Goal: Register for event/course

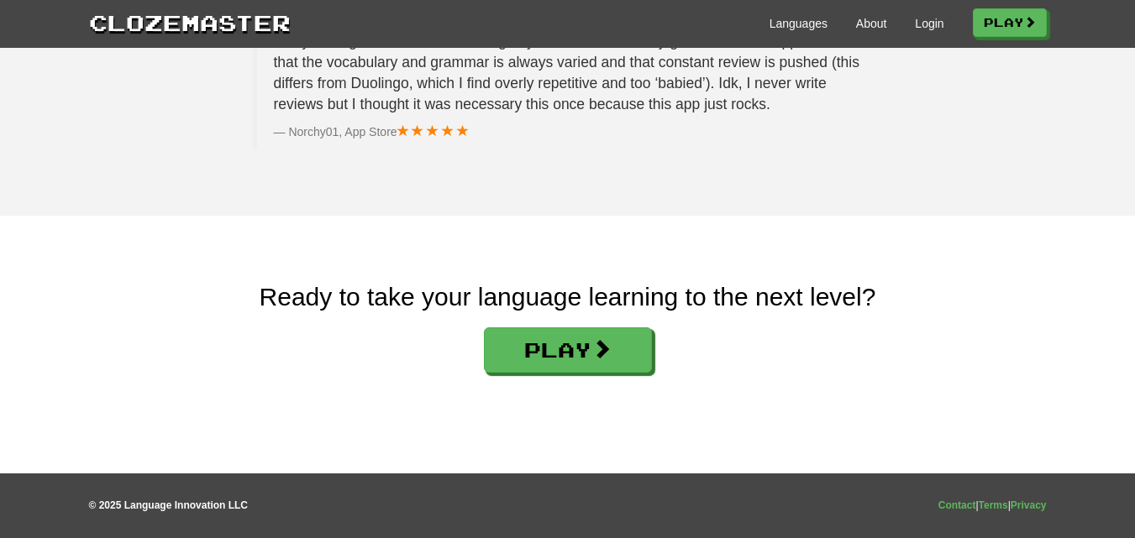
scroll to position [2847, 0]
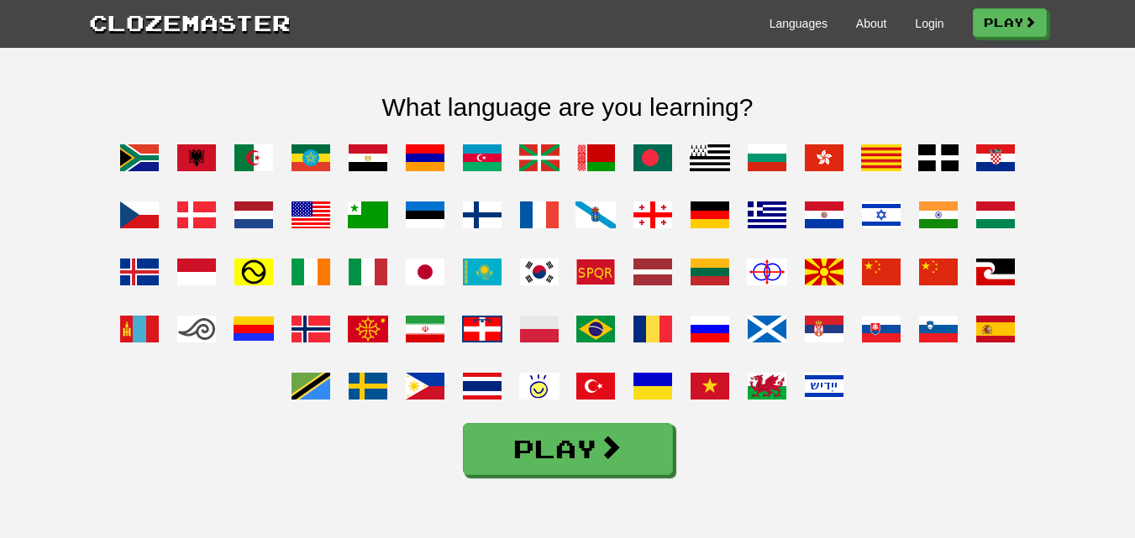
scroll to position [1302, 0]
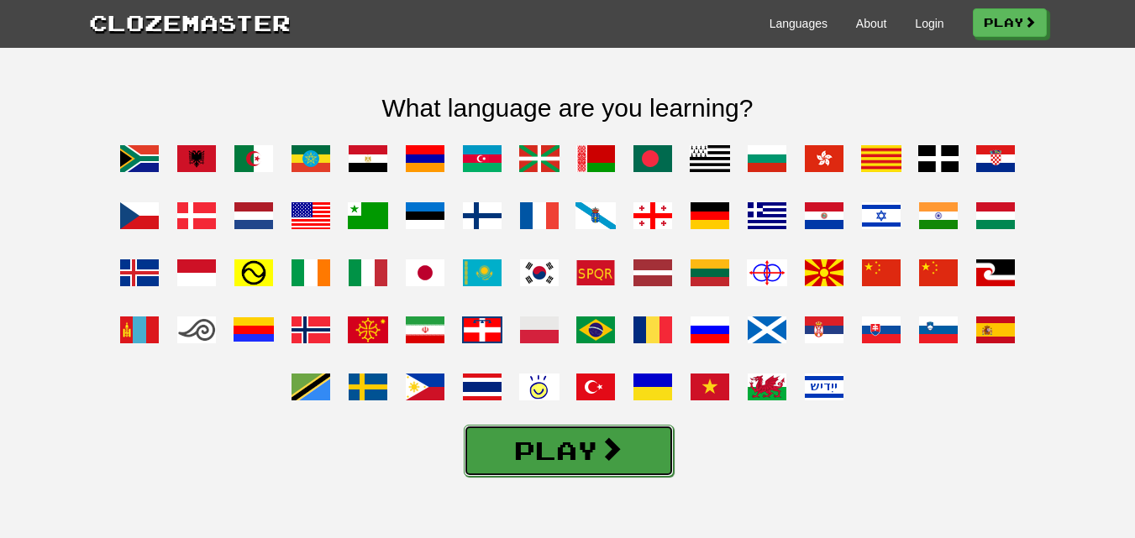
click at [569, 475] on link "Play" at bounding box center [569, 451] width 210 height 52
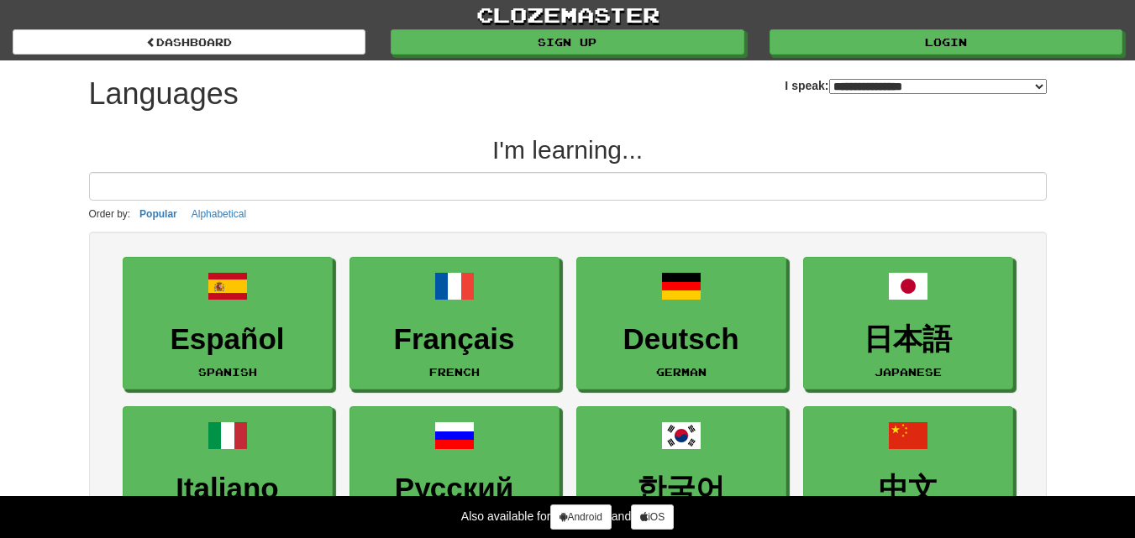
select select "*******"
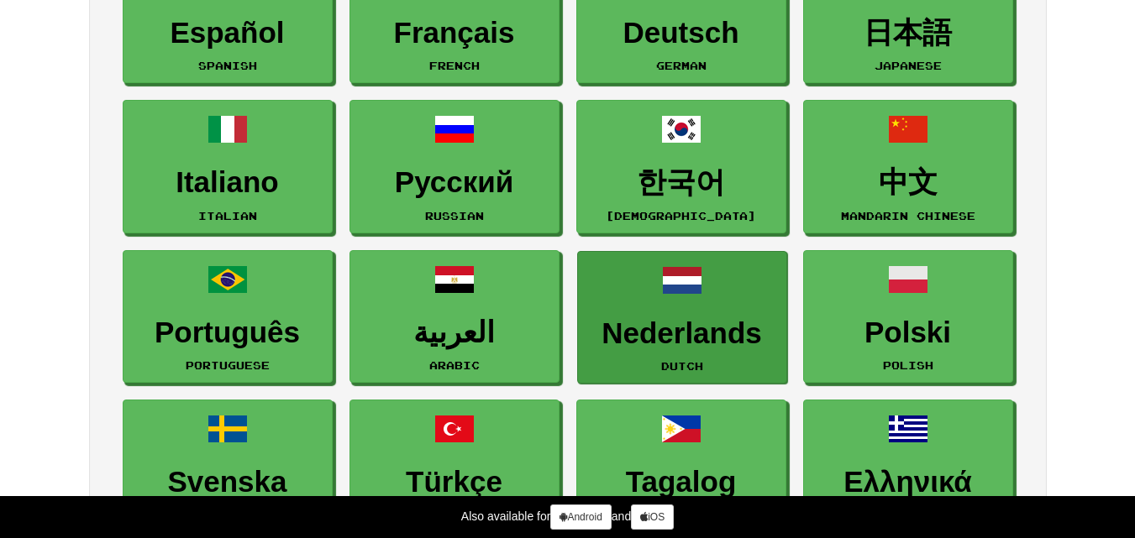
scroll to position [336, 0]
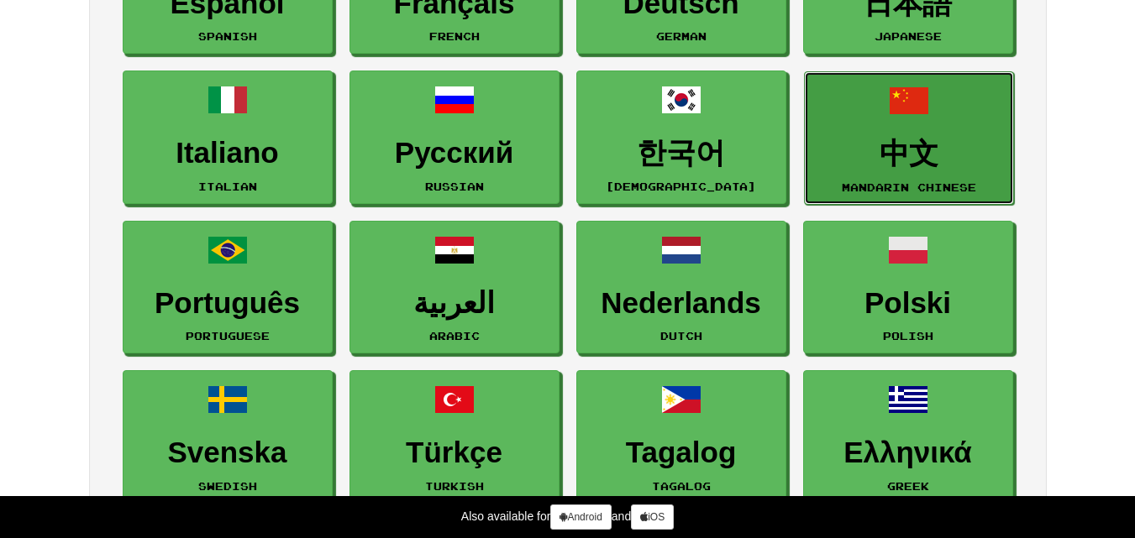
click at [945, 153] on h3 "中文" at bounding box center [909, 154] width 192 height 33
